Goal: Find specific page/section: Find specific page/section

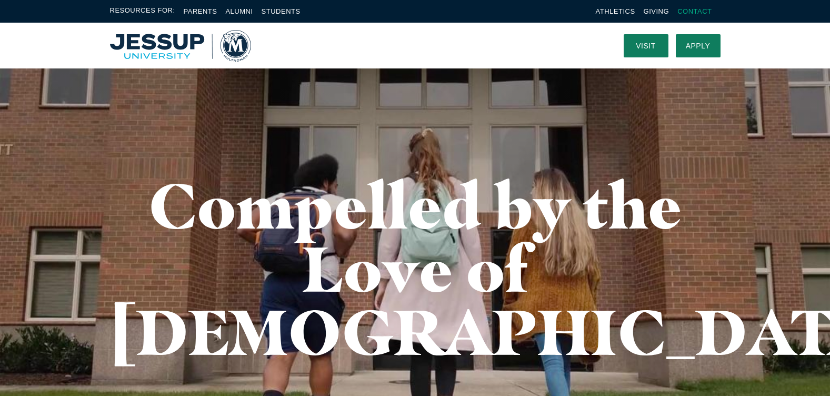
click at [689, 9] on link "Contact" at bounding box center [695, 11] width 34 height 8
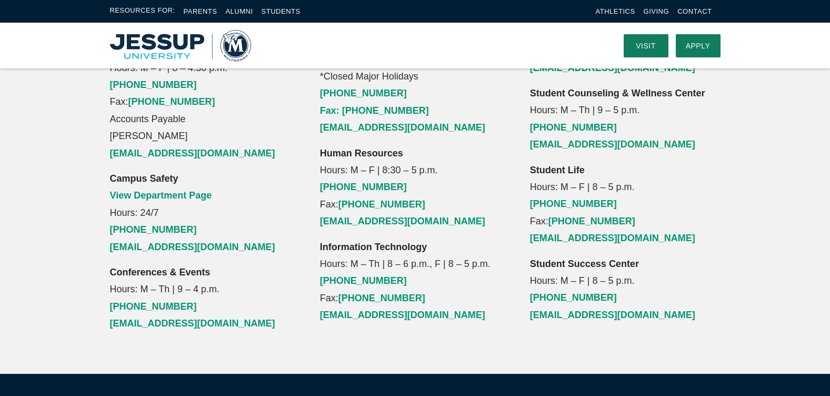
scroll to position [1158, 0]
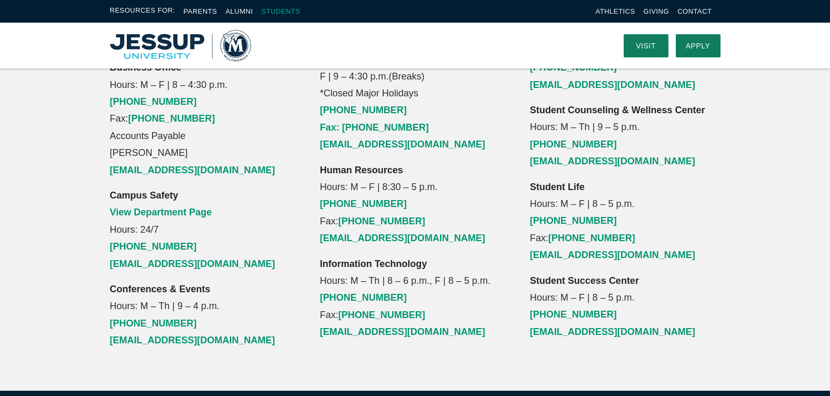
click at [275, 13] on link "Students" at bounding box center [281, 11] width 39 height 8
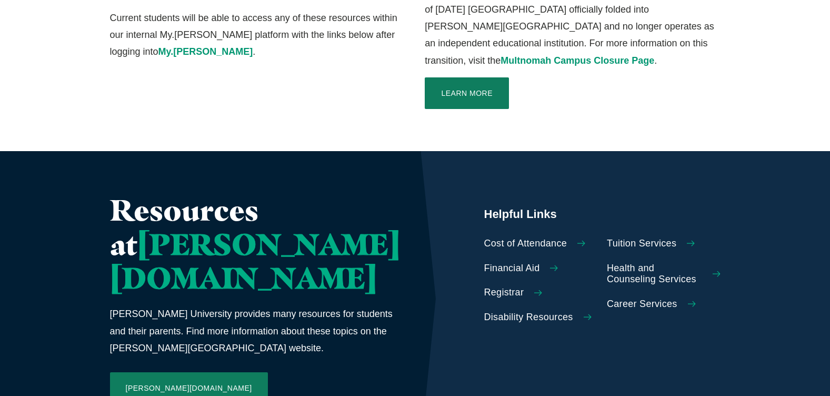
scroll to position [369, 0]
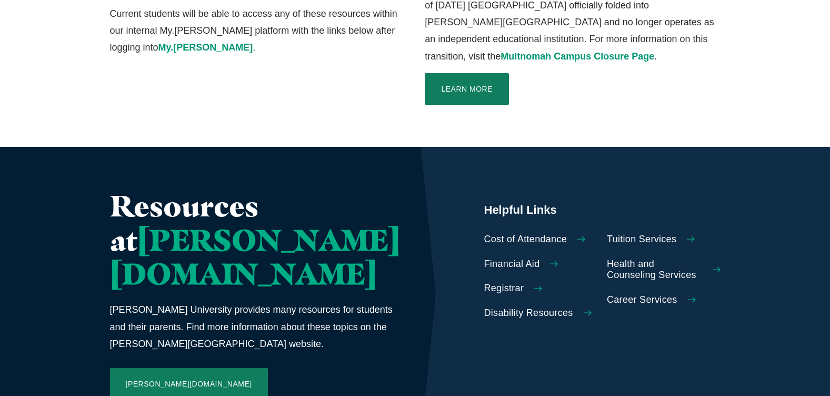
click at [637, 294] on span "Career Services" at bounding box center [642, 300] width 71 height 12
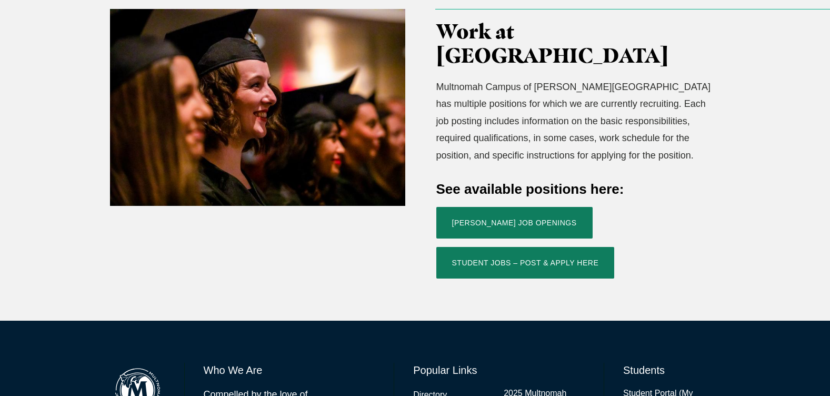
scroll to position [369, 0]
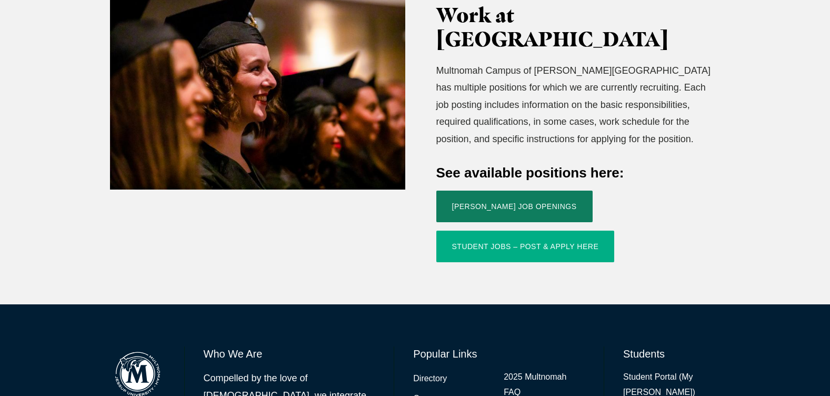
click at [574, 231] on link "Student Jobs – Post & Apply Here" at bounding box center [525, 247] width 178 height 32
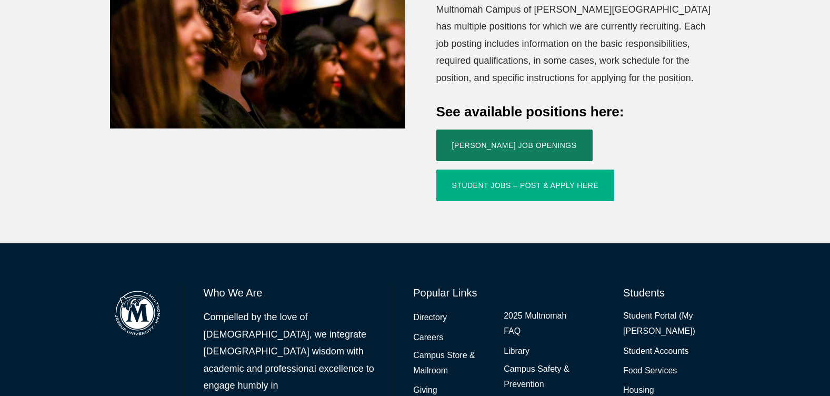
scroll to position [474, 0]
